Goal: Information Seeking & Learning: Check status

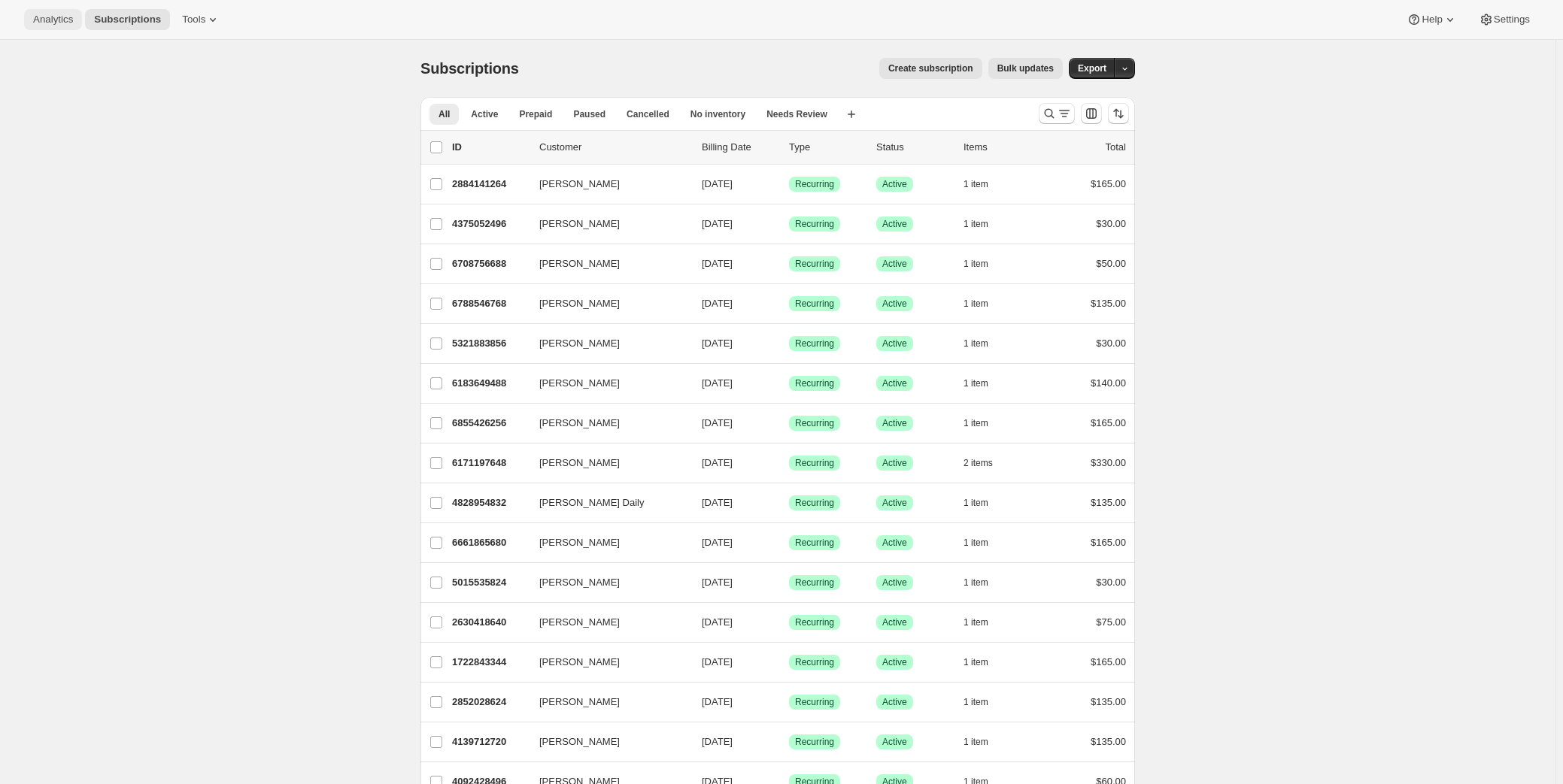
click at [61, 14] on span "Analytics" at bounding box center [53, 20] width 40 height 12
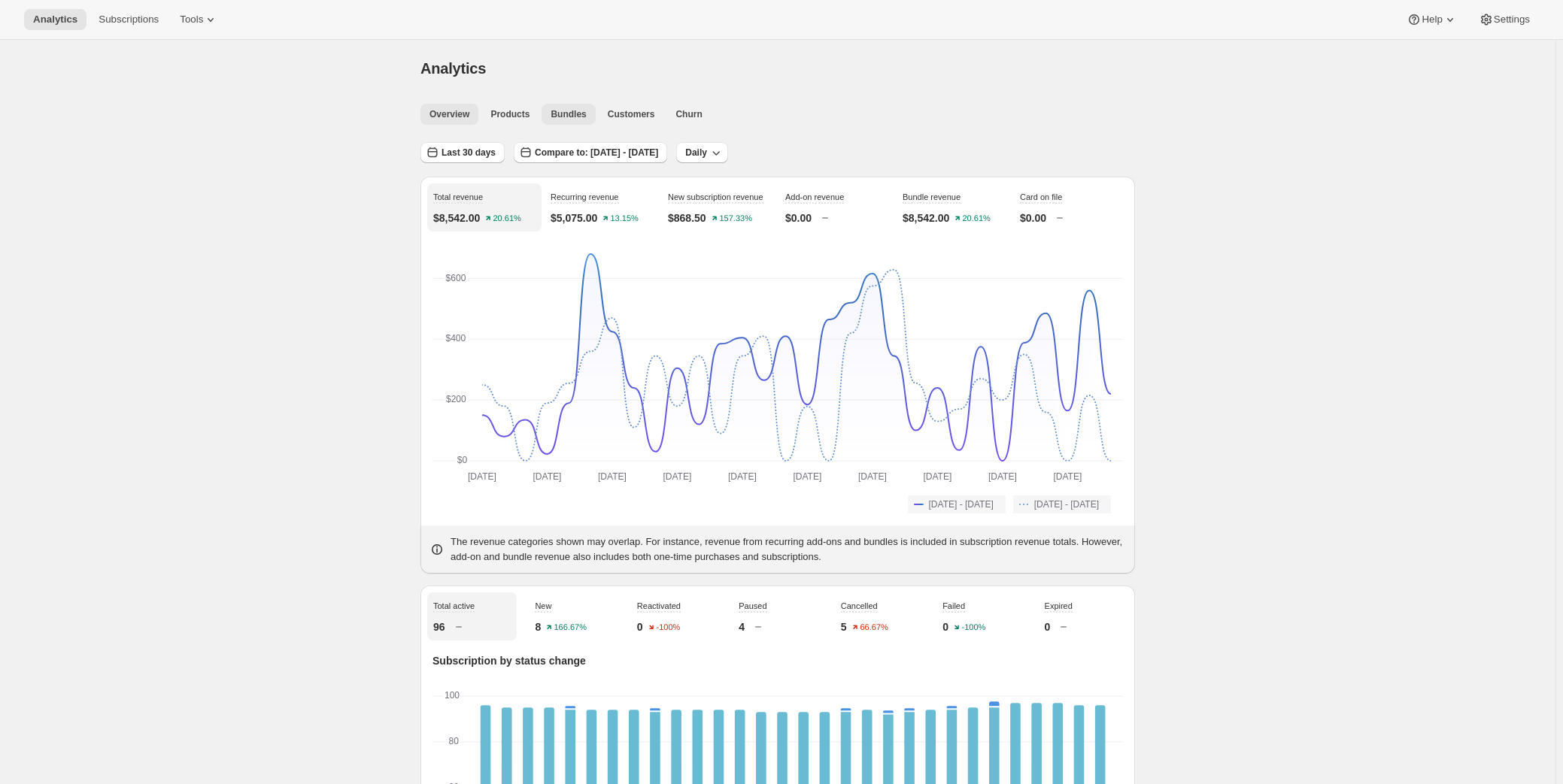
click at [571, 119] on span "Bundles" at bounding box center [568, 114] width 35 height 12
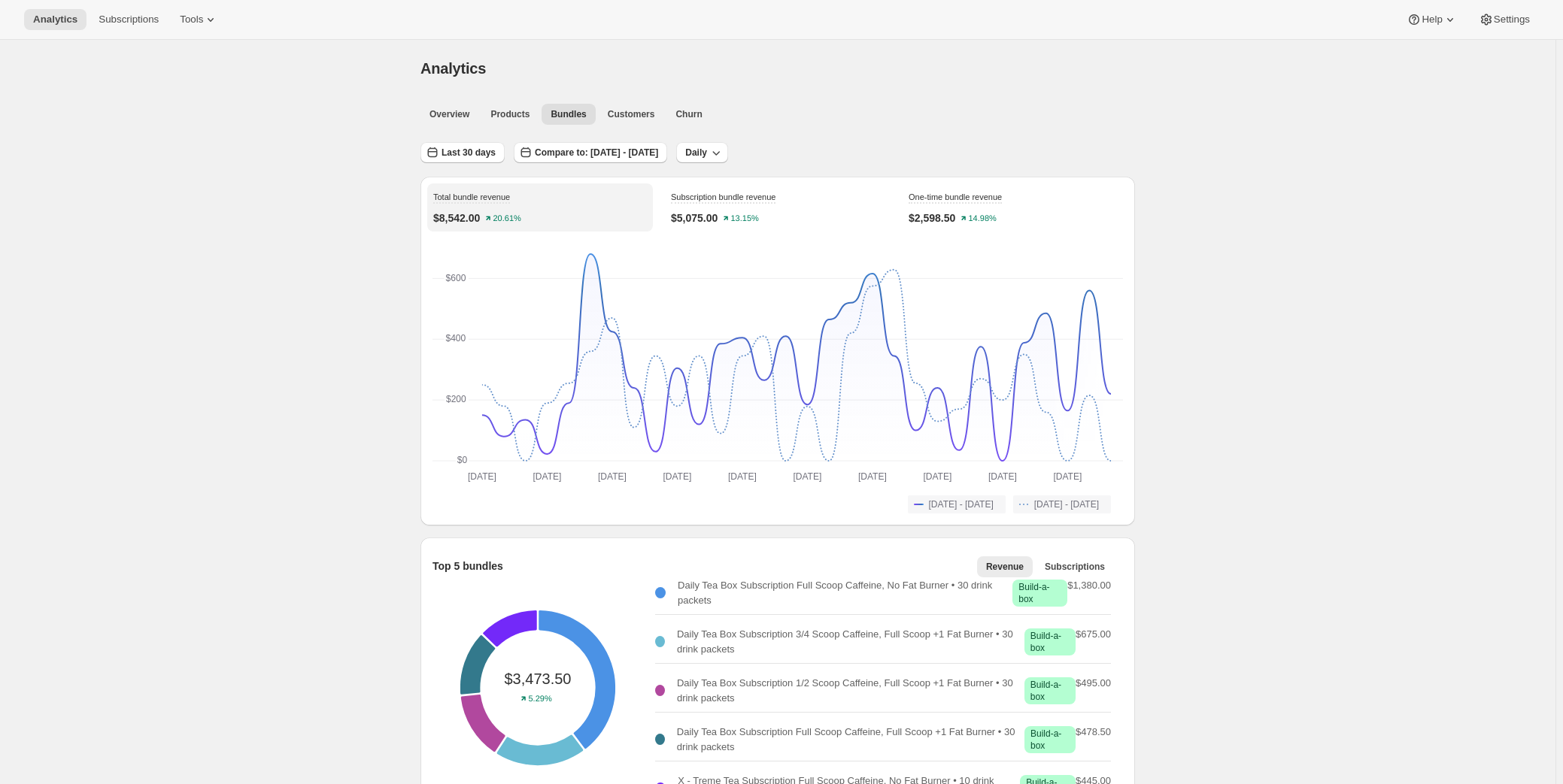
click at [559, 144] on button "Compare to: [DATE] - [DATE]" at bounding box center [591, 153] width 153 height 21
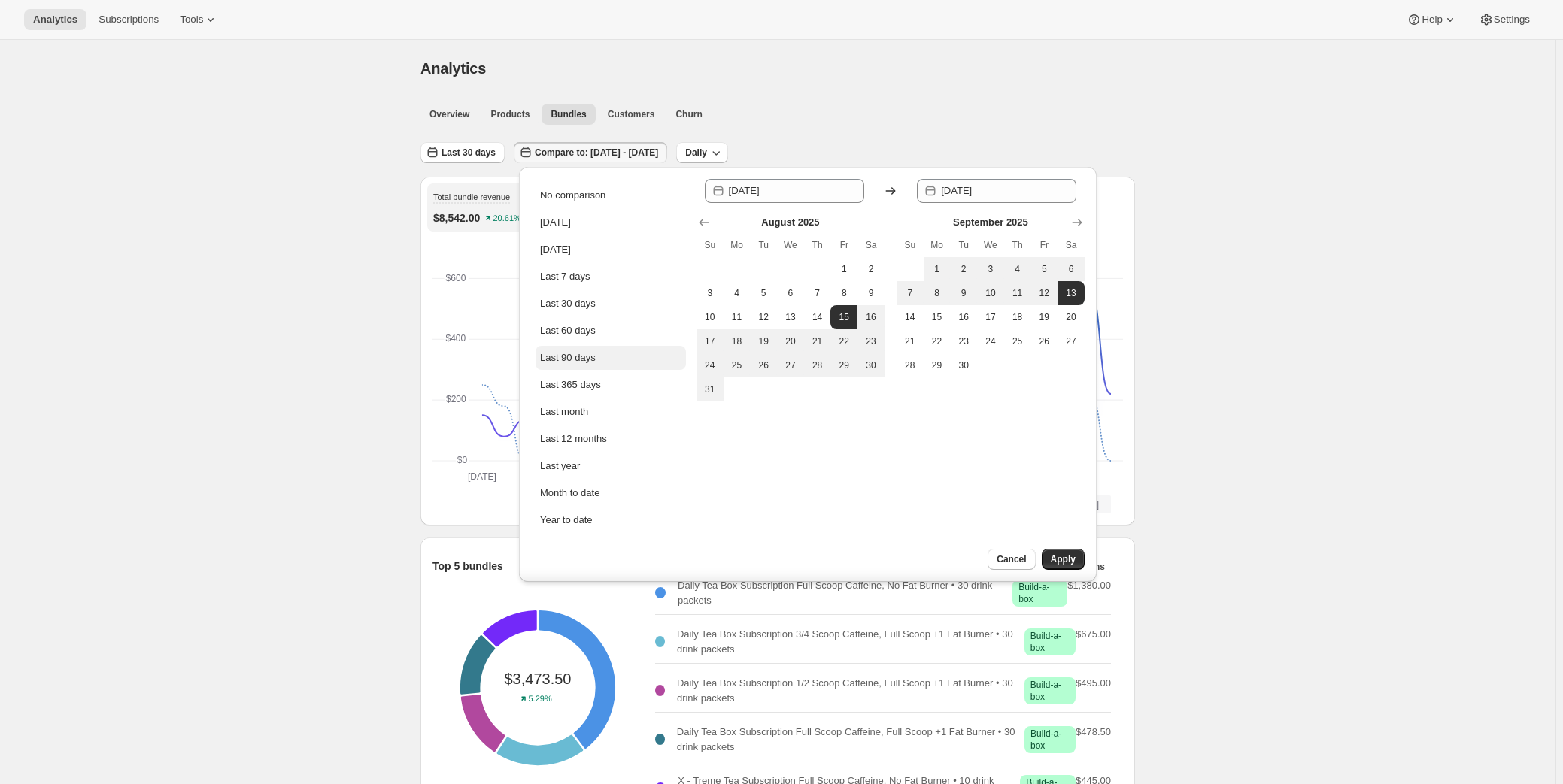
click at [592, 359] on div "Last 90 days" at bounding box center [568, 357] width 55 height 15
type input "[DATE]"
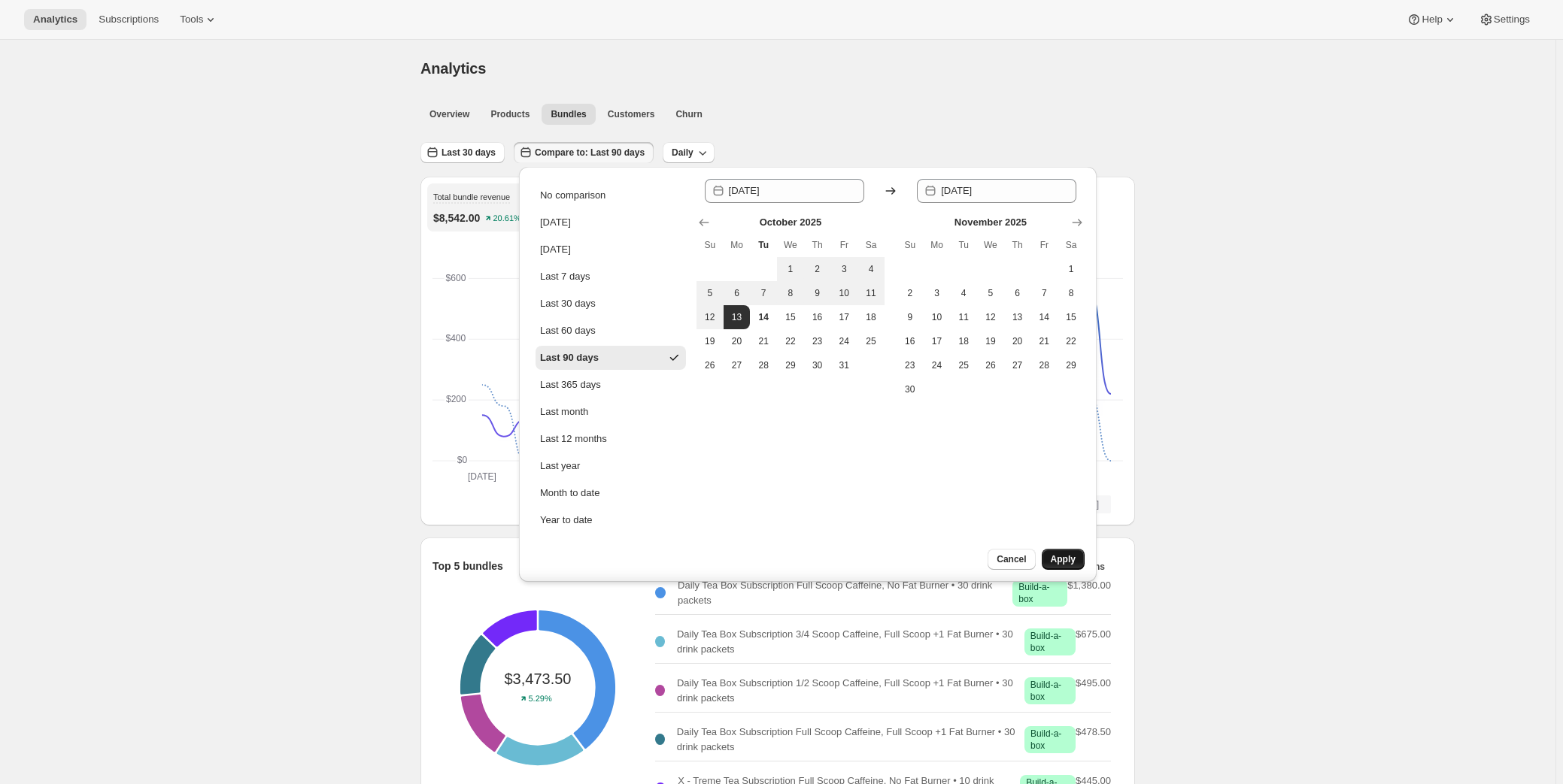
click at [1056, 554] on span "Apply" at bounding box center [1063, 559] width 24 height 12
